Goal: Transaction & Acquisition: Purchase product/service

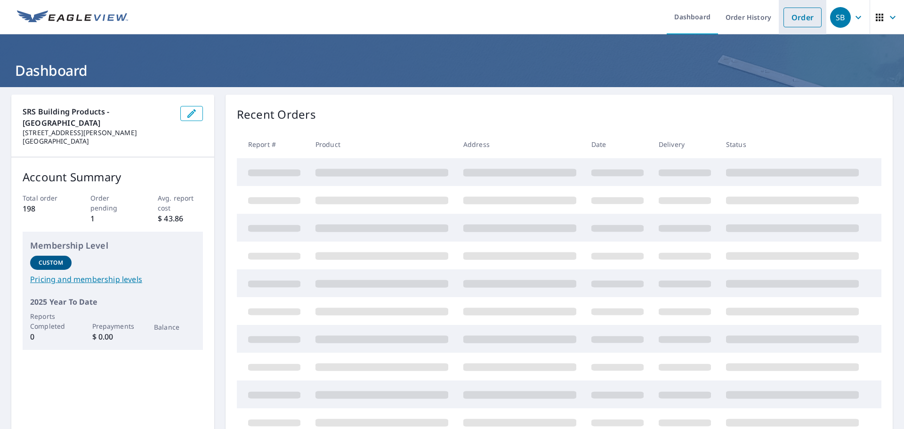
click at [785, 15] on link "Order" at bounding box center [802, 18] width 38 height 20
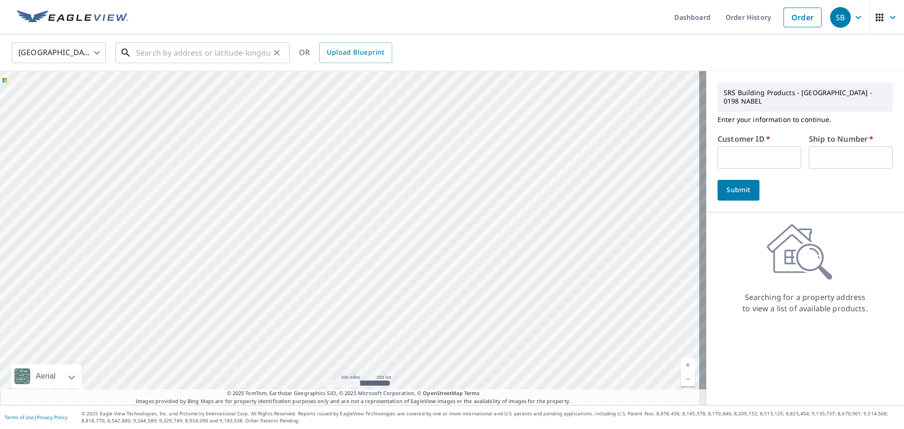
click at [150, 51] on input "text" at bounding box center [203, 53] width 134 height 26
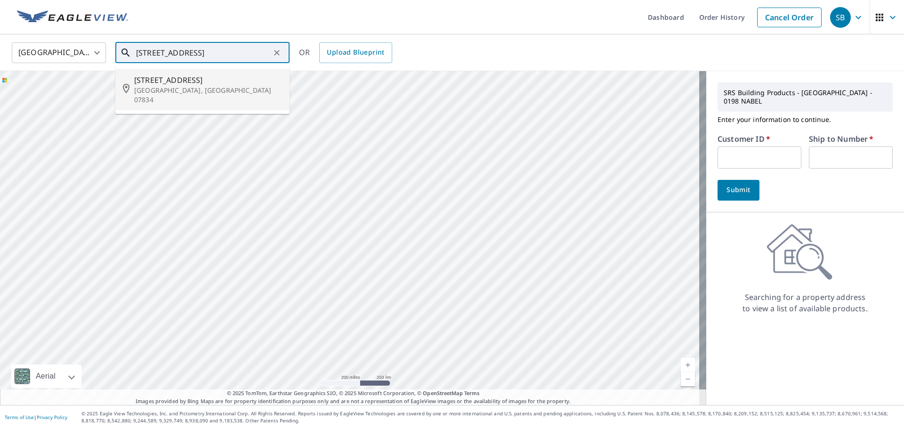
click at [156, 96] on li "[STREET_ADDRESS]" at bounding box center [202, 89] width 174 height 41
type input "[STREET_ADDRESS]"
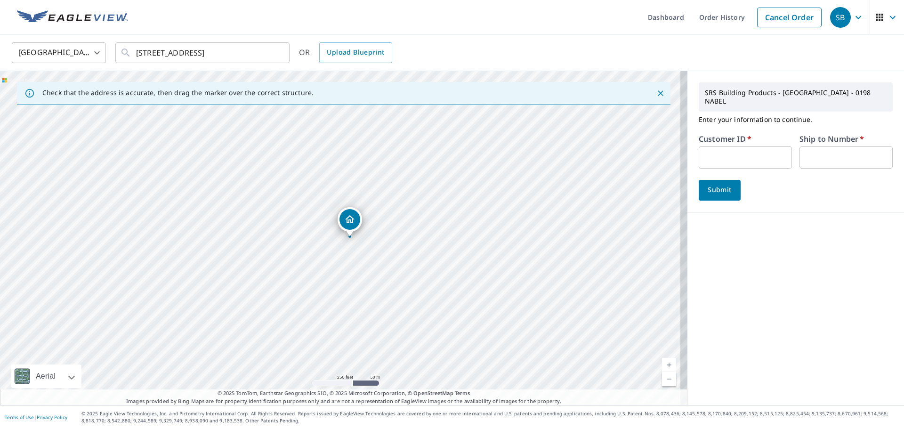
click at [729, 154] on input "text" at bounding box center [745, 157] width 93 height 22
type input "112696"
click at [841, 148] on input "text" at bounding box center [845, 157] width 93 height 22
type input "1"
click at [713, 184] on span "Submit" at bounding box center [719, 190] width 27 height 12
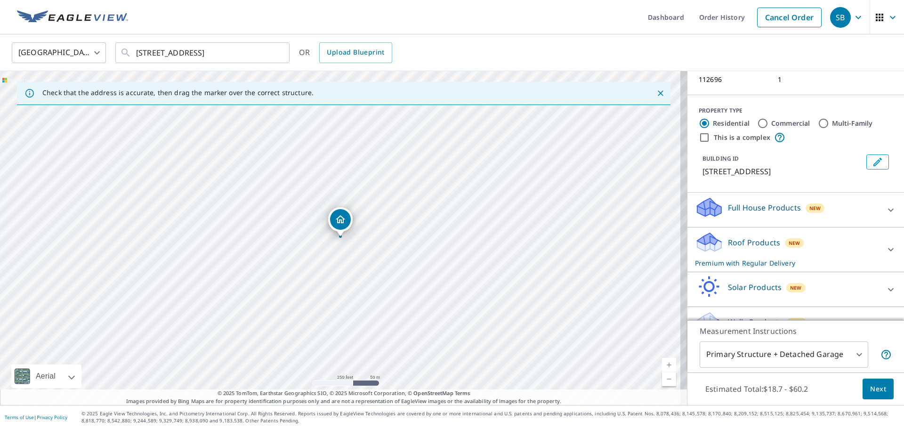
scroll to position [95, 0]
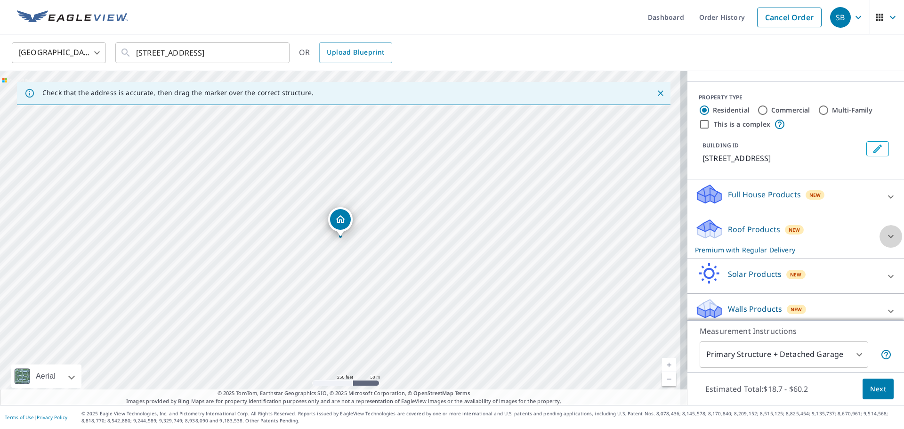
click at [885, 232] on icon at bounding box center [890, 236] width 11 height 11
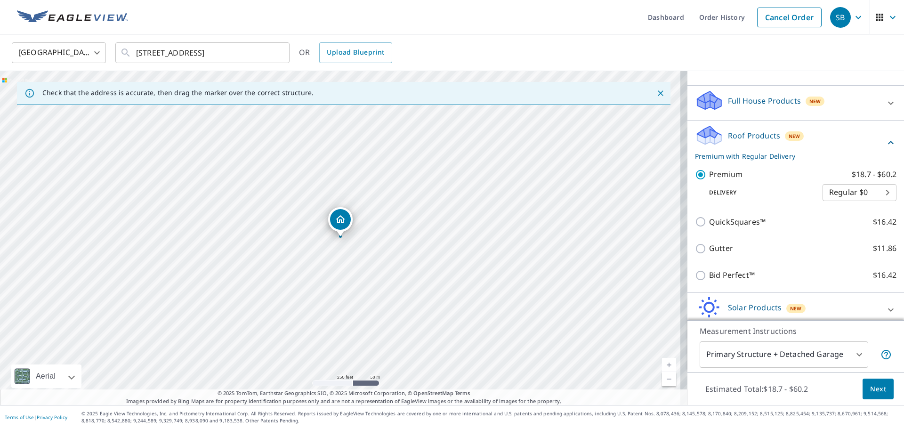
scroll to position [222, 0]
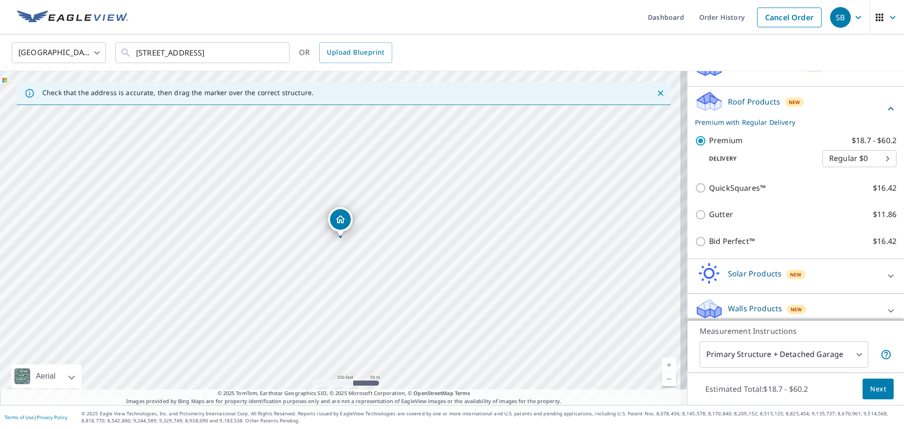
click at [870, 390] on span "Next" at bounding box center [878, 389] width 16 height 12
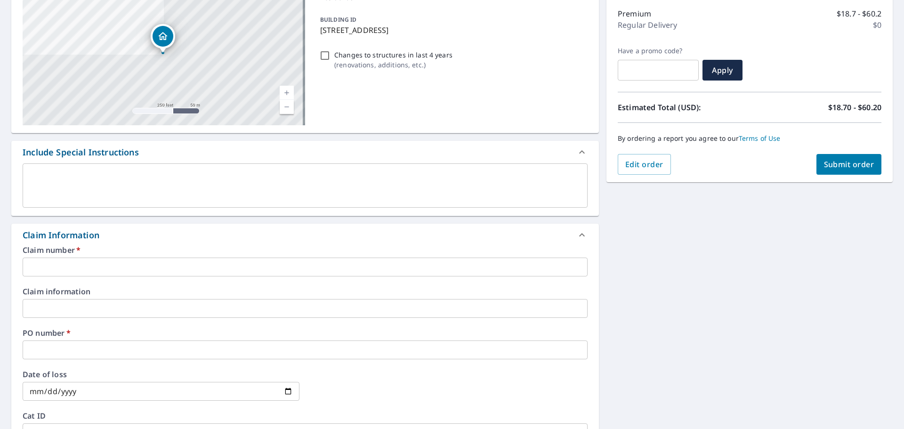
scroll to position [141, 0]
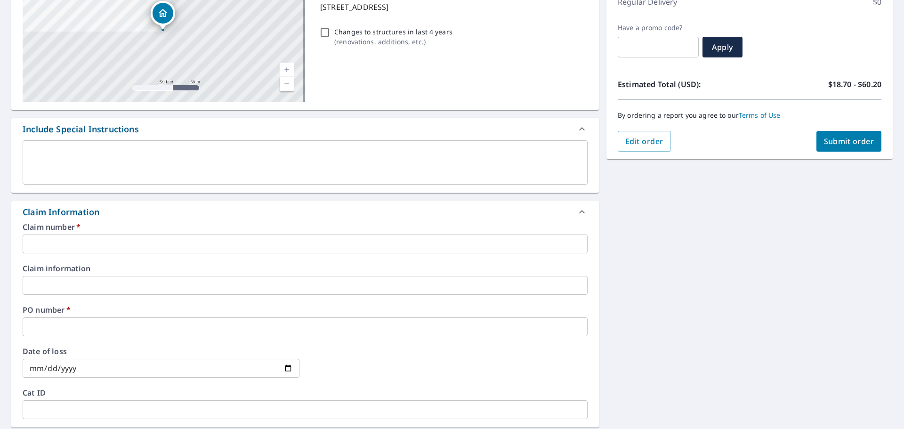
click at [88, 246] on input "text" at bounding box center [305, 243] width 565 height 19
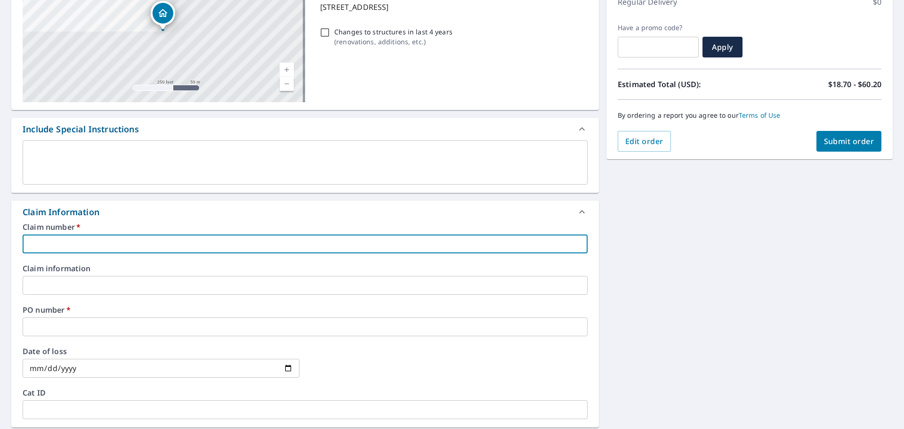
type input "1"
checkbox input "true"
type input "11"
checkbox input "true"
type input "112"
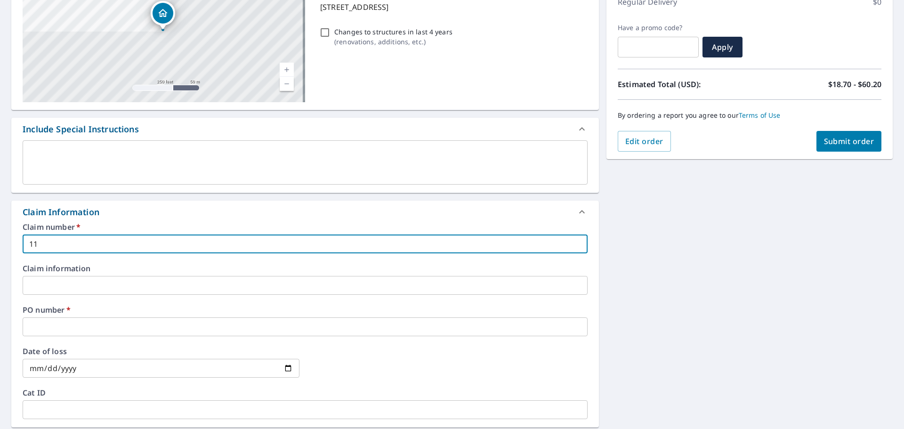
checkbox input "true"
type input "1126"
checkbox input "true"
type input "11269"
checkbox input "true"
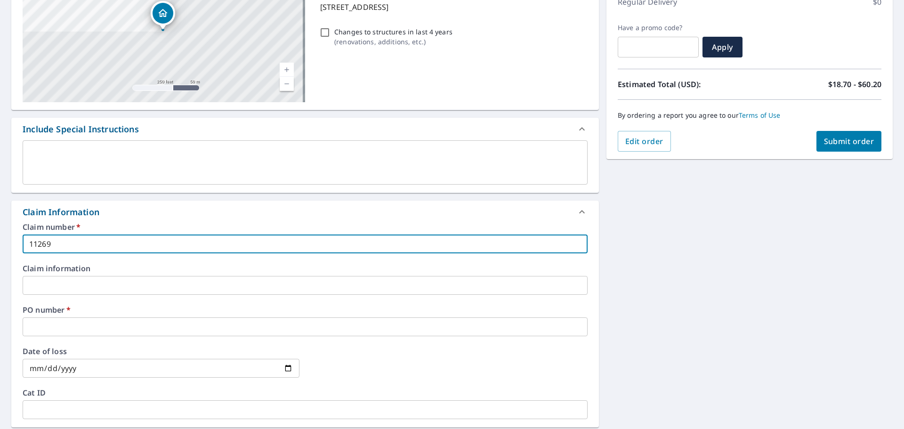
type input "112696"
checkbox input "true"
type input "112696"
click at [91, 323] on input "text" at bounding box center [305, 326] width 565 height 19
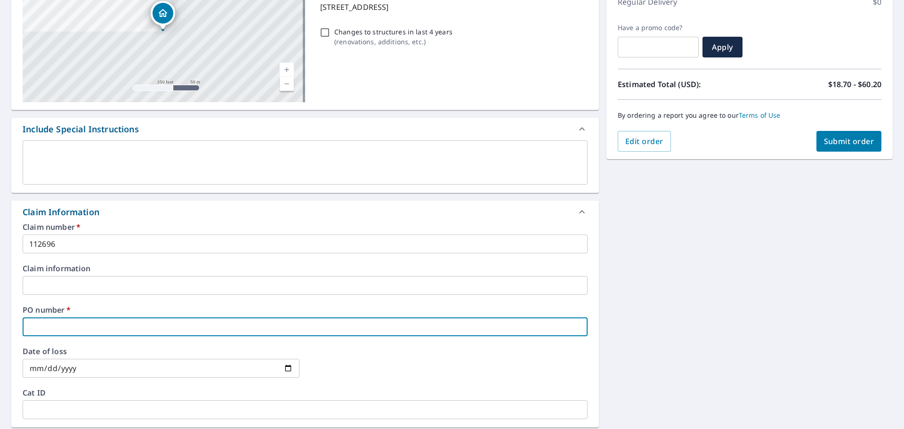
type input "6"
checkbox input "true"
type input "69"
checkbox input "true"
type input "69"
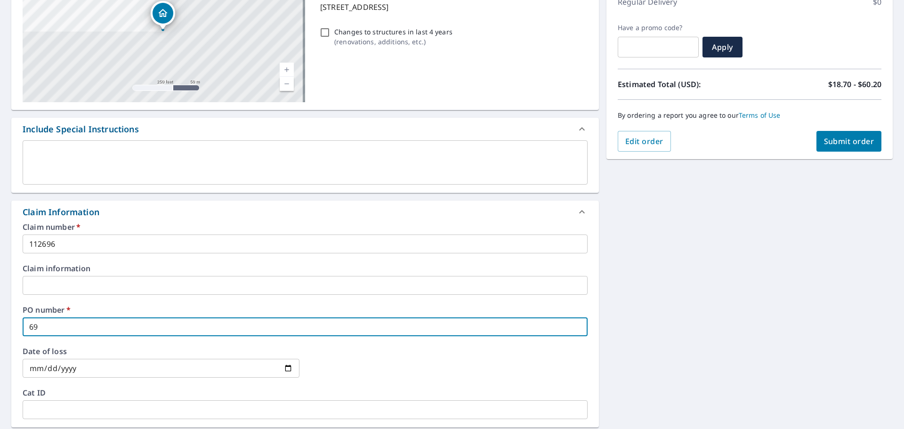
checkbox input "true"
type input "69 c"
checkbox input "true"
type input "[DATE]"
checkbox input "true"
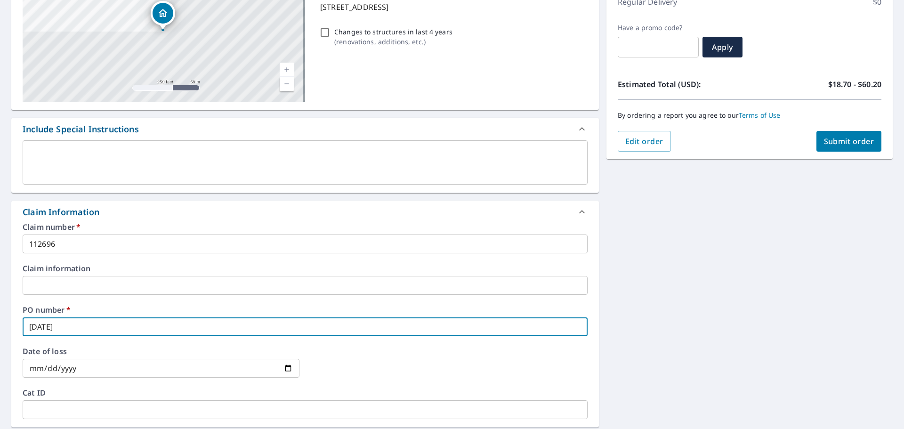
type input "69 ced"
checkbox input "true"
type input "69 ceda"
checkbox input "true"
type input "69 cedar"
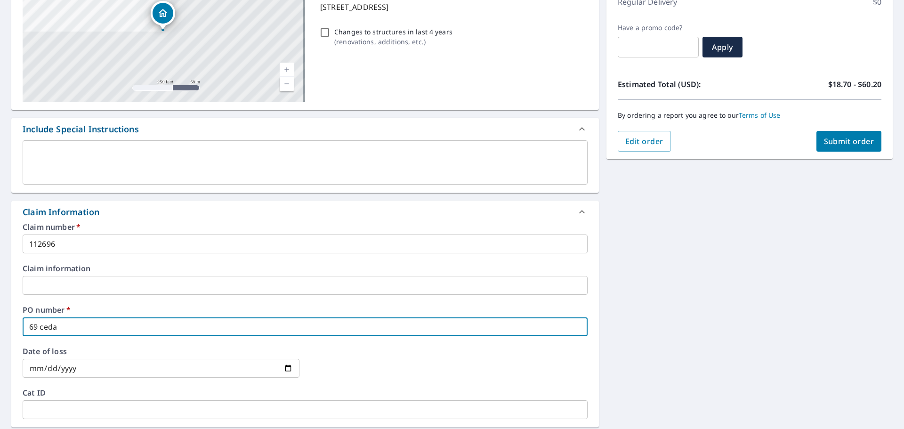
checkbox input "true"
type input "69 cedar"
checkbox input "true"
type input "69 cedar l"
checkbox input "true"
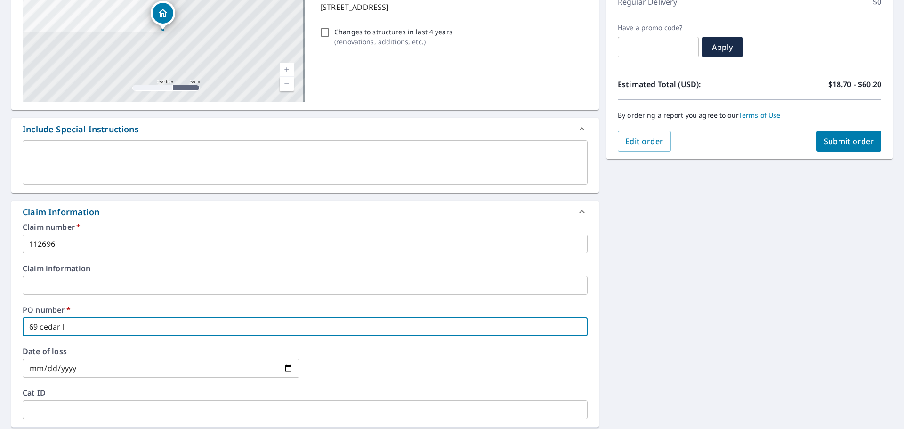
type input "69 cedar lk"
checkbox input "true"
type input "69 cedar lk"
checkbox input "true"
type input "69 cedar lk e"
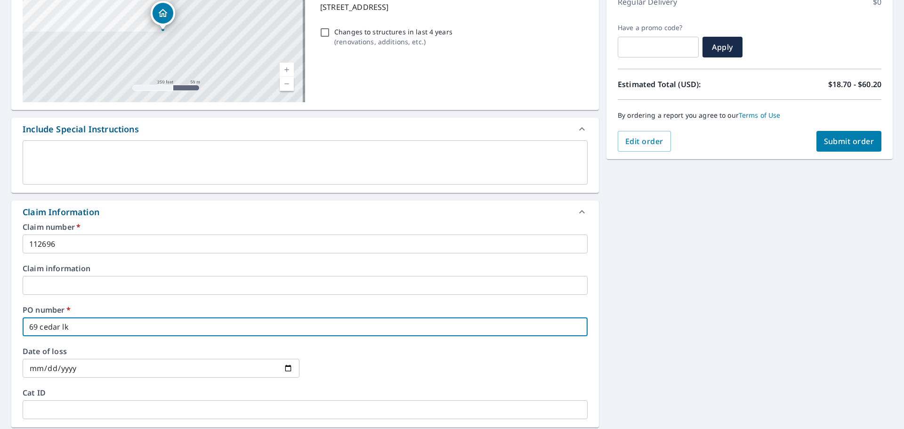
checkbox input "true"
type input "69 cedar lk"
checkbox input "true"
type input "69 cedar lk"
checkbox input "true"
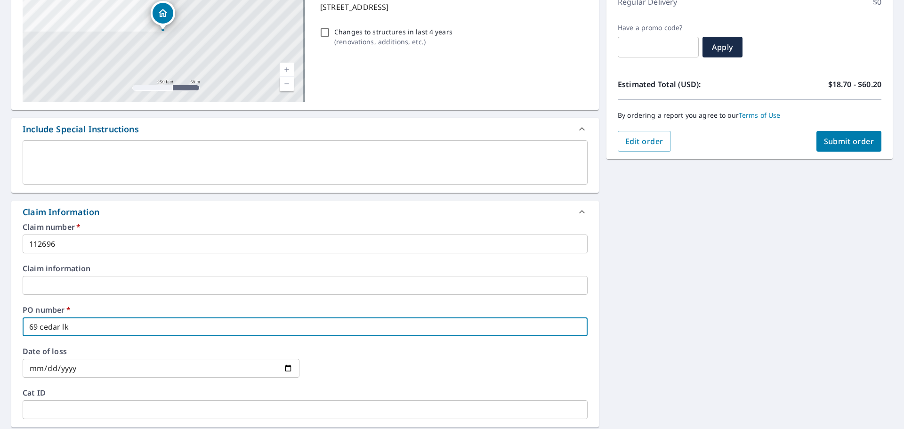
type input "69 cedar l"
checkbox input "true"
type input "69 cedar"
checkbox input "true"
type input "69 cedar"
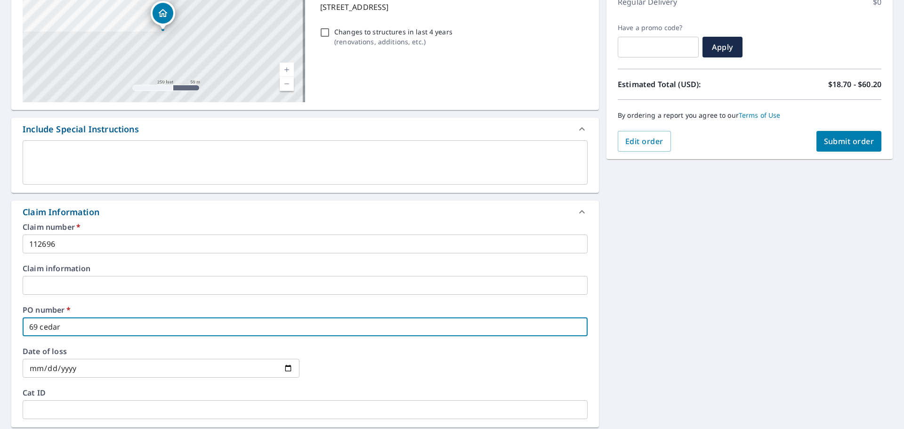
checkbox input "true"
type input "69 ceda"
checkbox input "true"
type input "69 ced"
checkbox input "true"
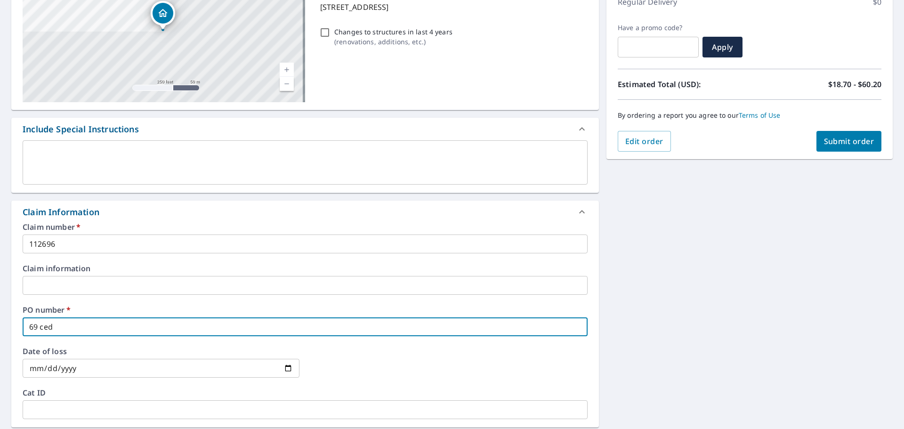
type input "[DATE]"
checkbox input "true"
type input "69 c"
checkbox input "true"
type input "69"
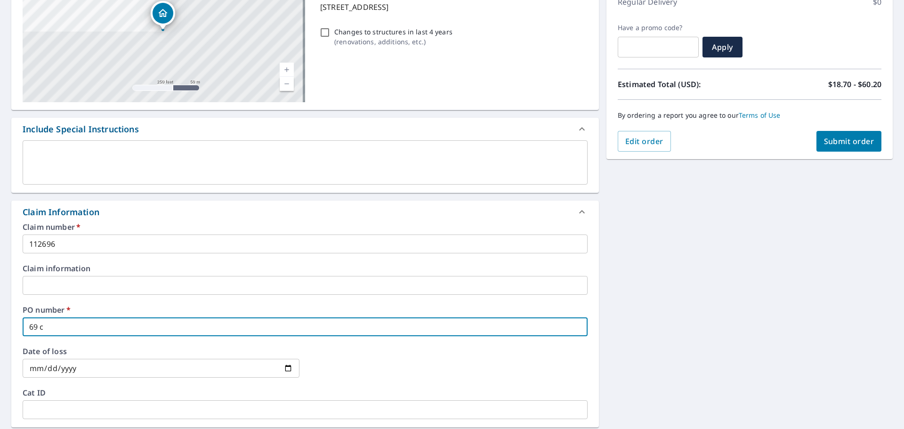
checkbox input "true"
type input "69 C"
checkbox input "true"
type input "[DATE]"
checkbox input "true"
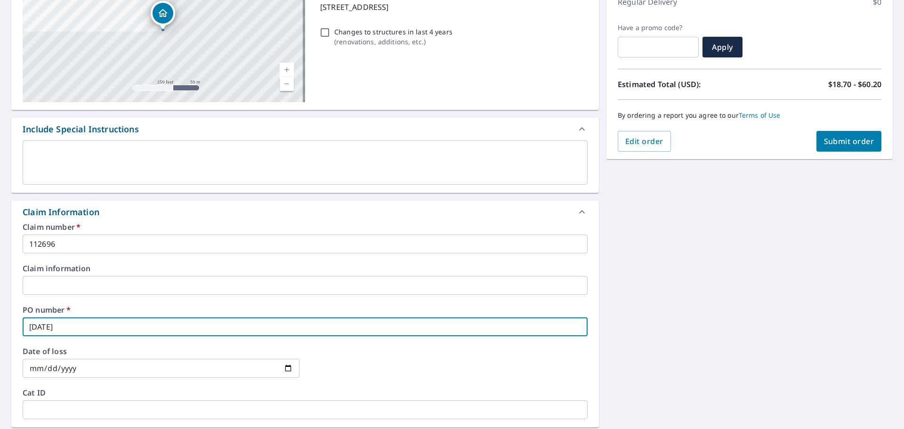
type input "69 CED"
checkbox input "true"
type input "69 CEDA"
checkbox input "true"
type input "69 CEDAR"
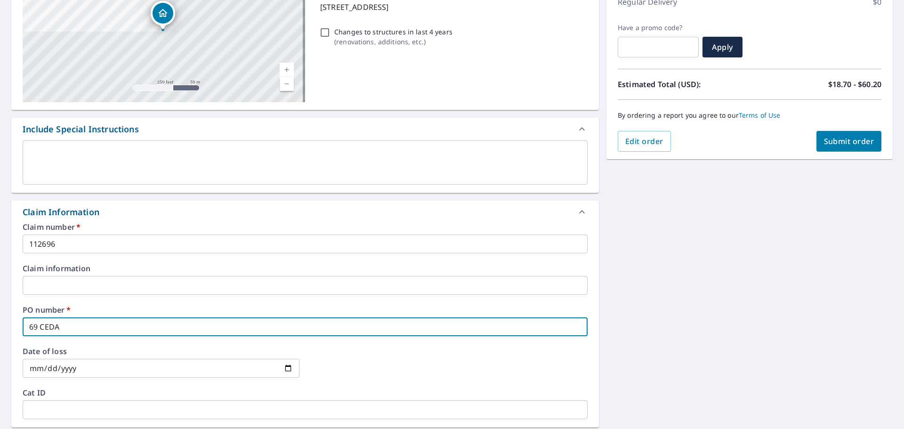
checkbox input "true"
type input "69 CEDAR"
checkbox input "true"
type input "69 CEDAR L"
checkbox input "true"
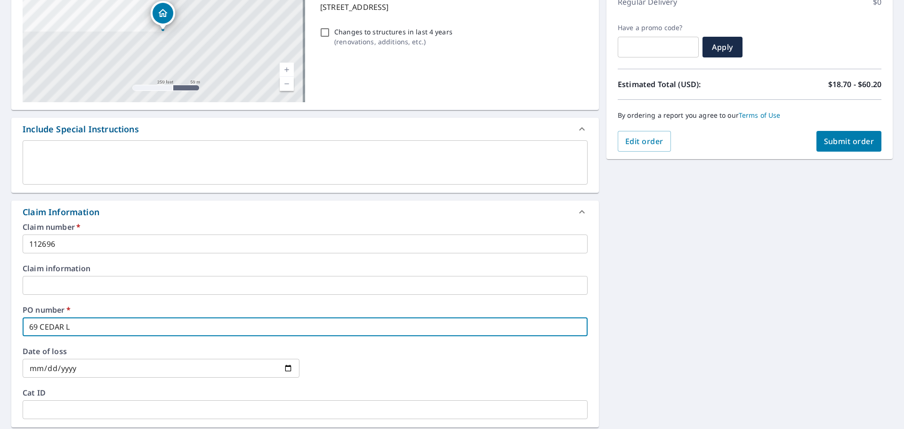
type input "69 CEDAR LK"
checkbox input "true"
type input "69 CEDAR LK"
checkbox input "true"
type input "69 CEDAR LK E"
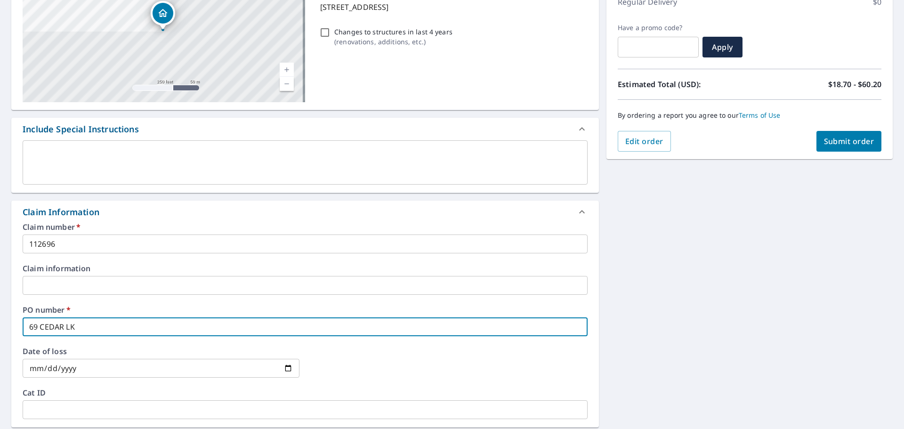
checkbox input "true"
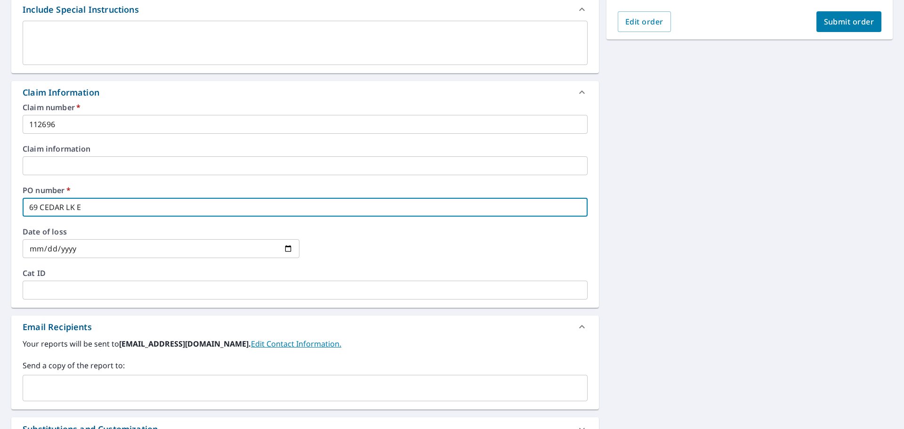
scroll to position [282, 0]
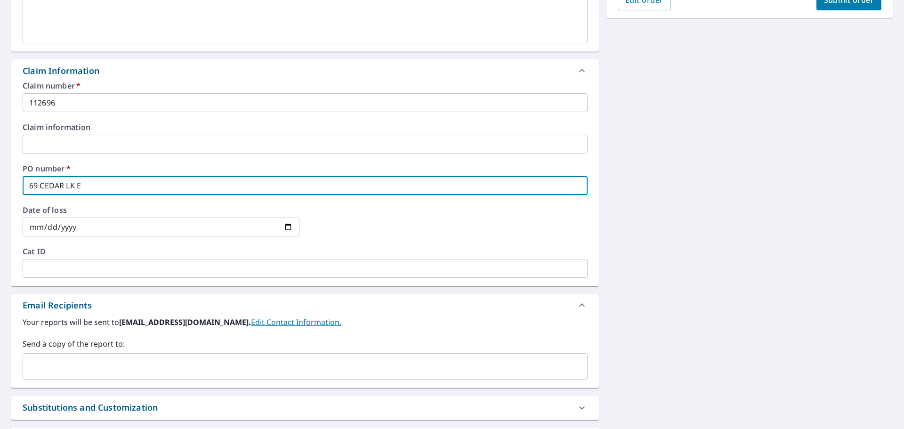
click at [83, 355] on div "​" at bounding box center [305, 366] width 565 height 26
type input "69 CEDAR LK E"
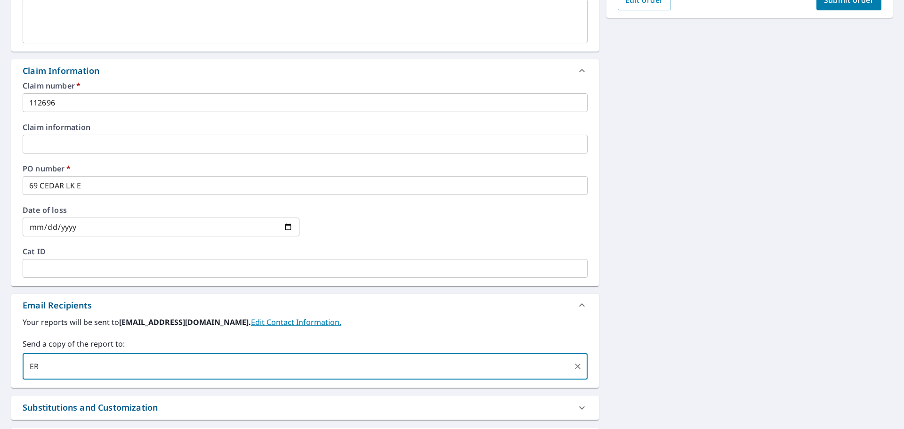
type input "[PERSON_NAME][EMAIL_ADDRESS][PERSON_NAME][DOMAIN_NAME]"
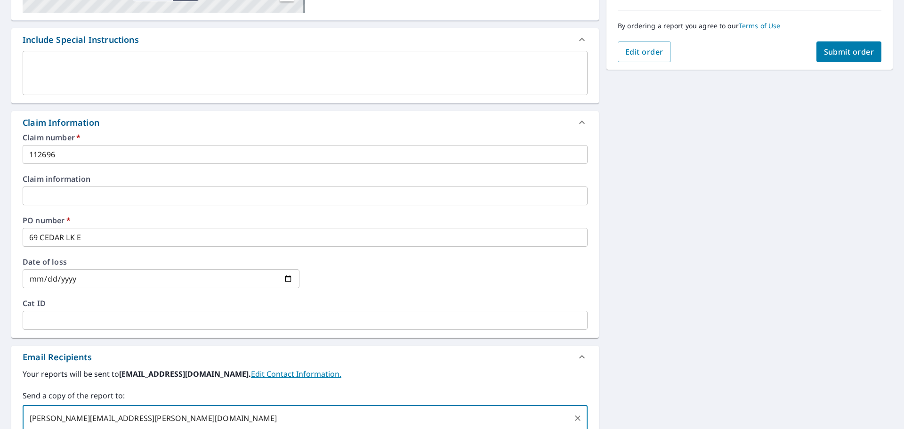
scroll to position [90, 0]
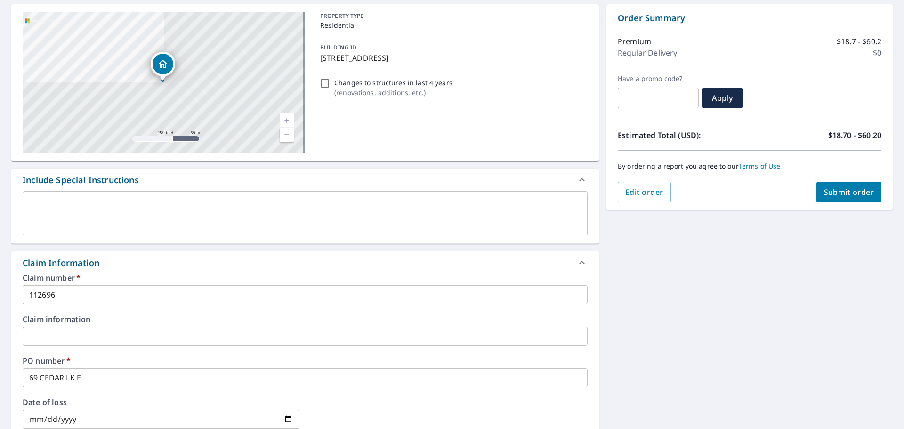
click at [850, 193] on span "Submit order" at bounding box center [849, 192] width 50 height 10
checkbox input "true"
